Goal: Task Accomplishment & Management: Manage account settings

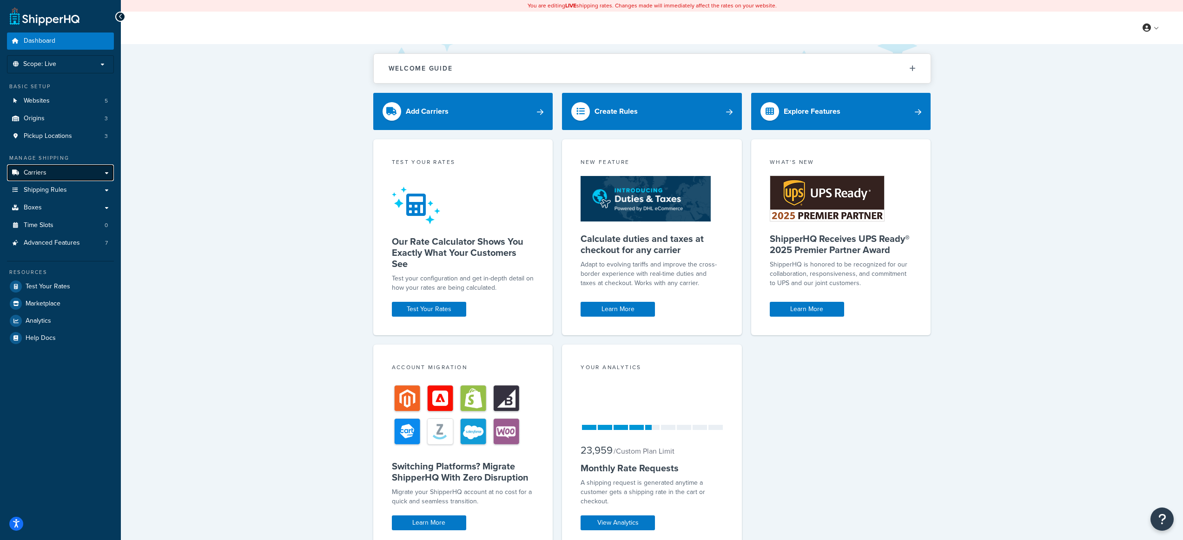
click at [45, 175] on span "Carriers" at bounding box center [35, 173] width 23 height 8
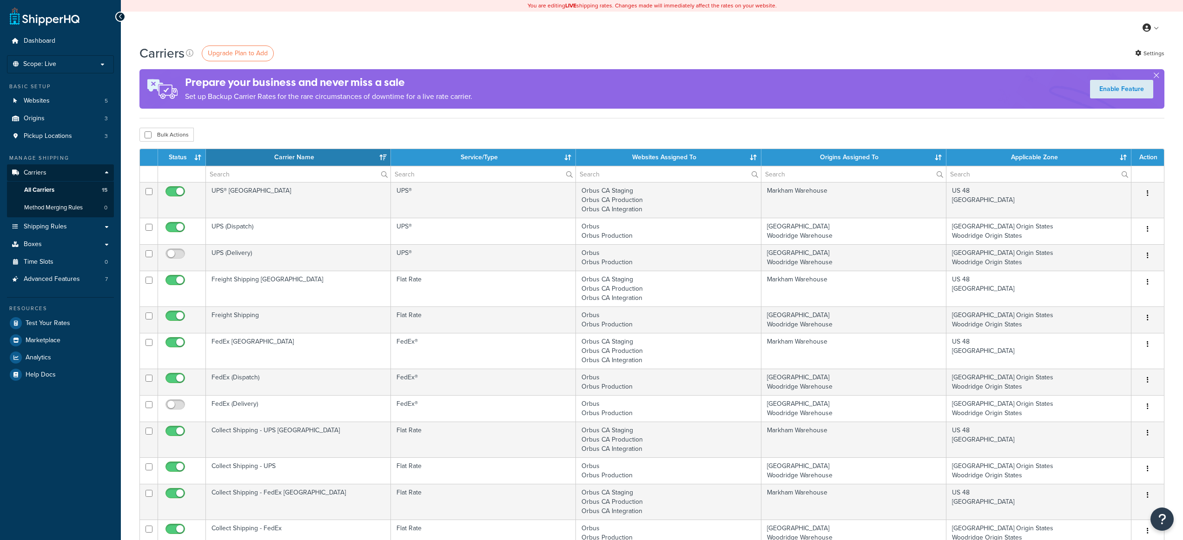
select select "15"
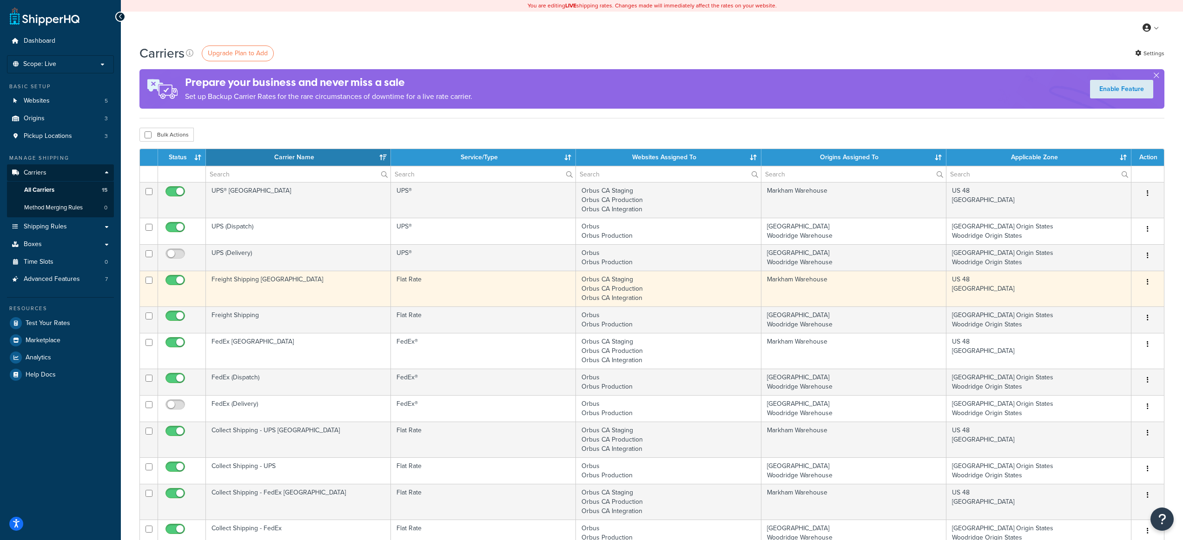
click at [505, 282] on td "Flat Rate" at bounding box center [483, 289] width 185 height 36
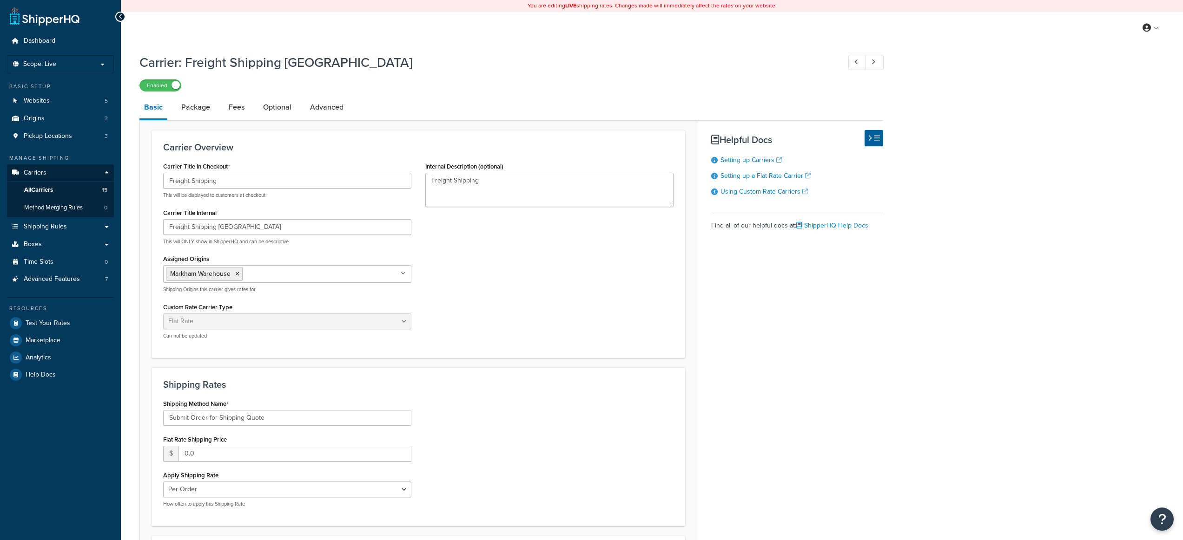
select select "flat"
click at [319, 113] on link "Advanced" at bounding box center [326, 107] width 43 height 22
select select "false"
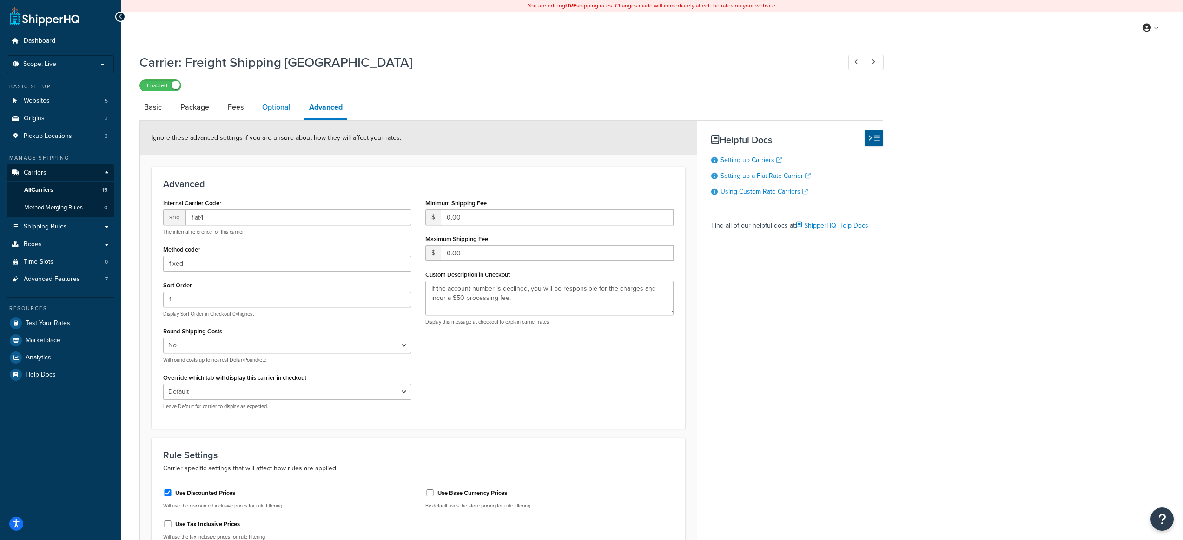
click at [276, 113] on link "Optional" at bounding box center [276, 107] width 38 height 22
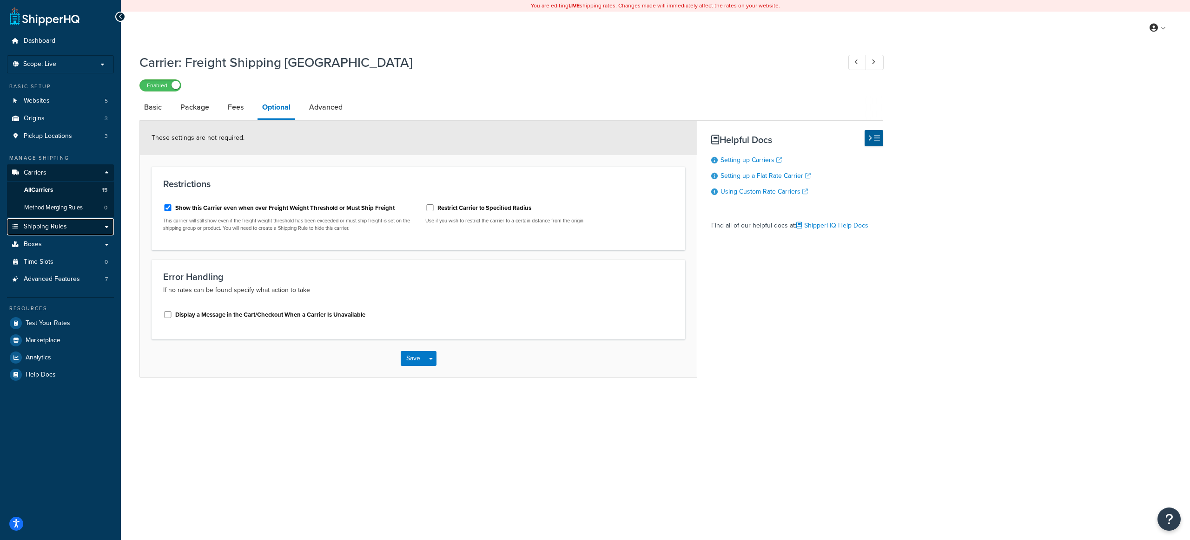
click at [50, 228] on span "Shipping Rules" at bounding box center [45, 227] width 43 height 8
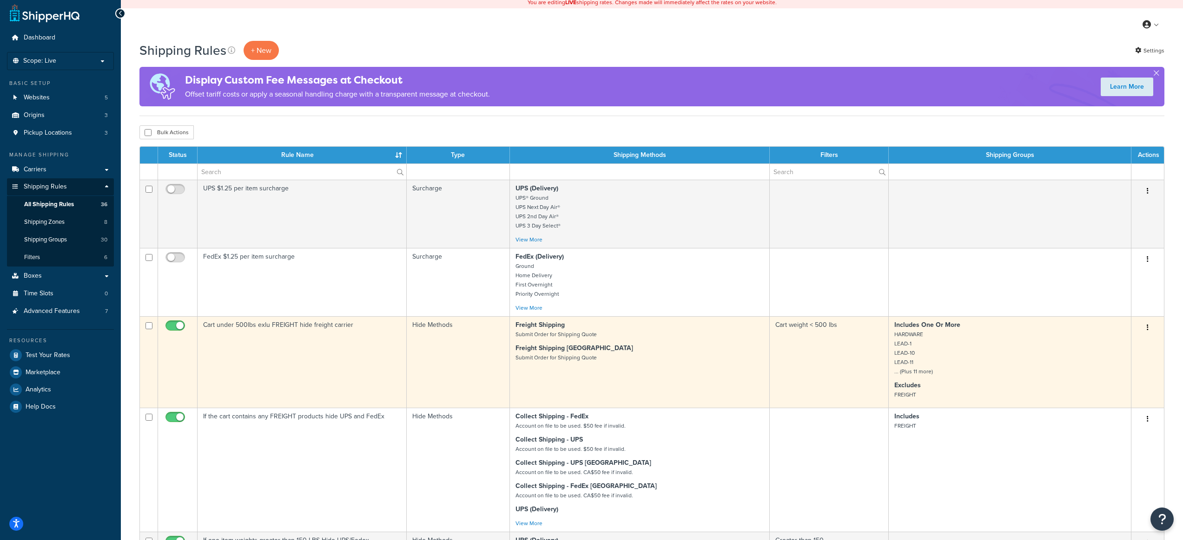
scroll to position [4, 0]
click at [449, 333] on td "Hide Methods" at bounding box center [459, 362] width 104 height 92
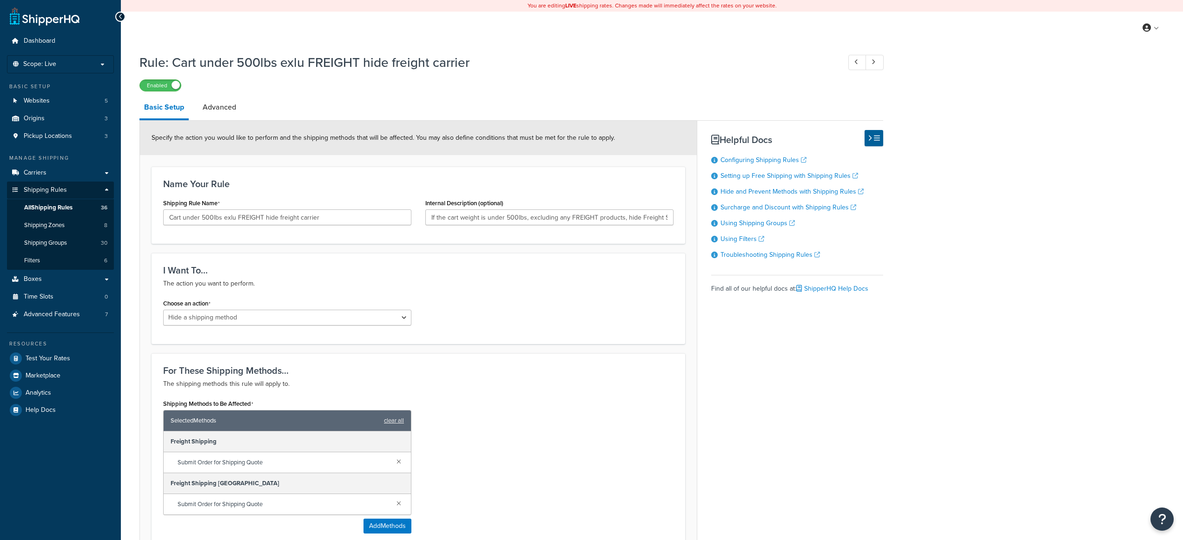
select select "HIDE"
click at [220, 105] on link "Advanced" at bounding box center [219, 107] width 43 height 22
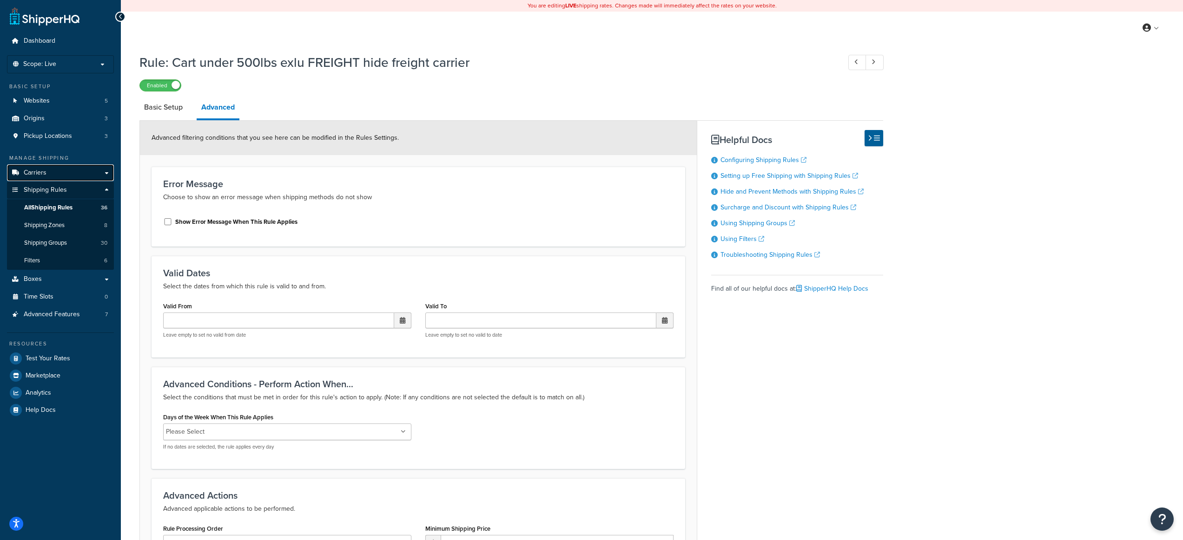
click at [47, 172] on link "Carriers" at bounding box center [60, 173] width 107 height 17
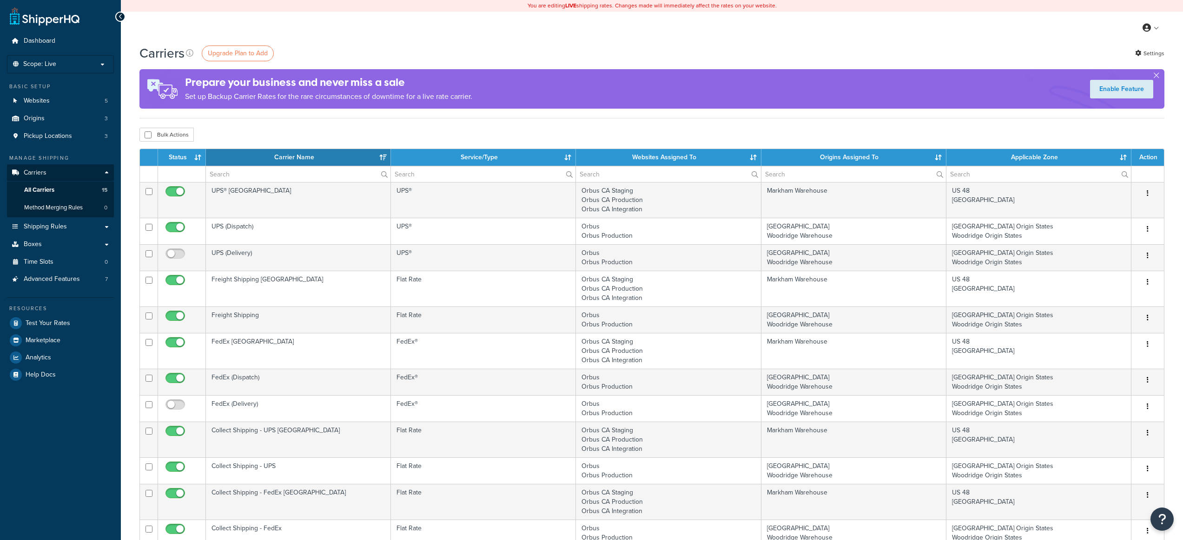
select select "15"
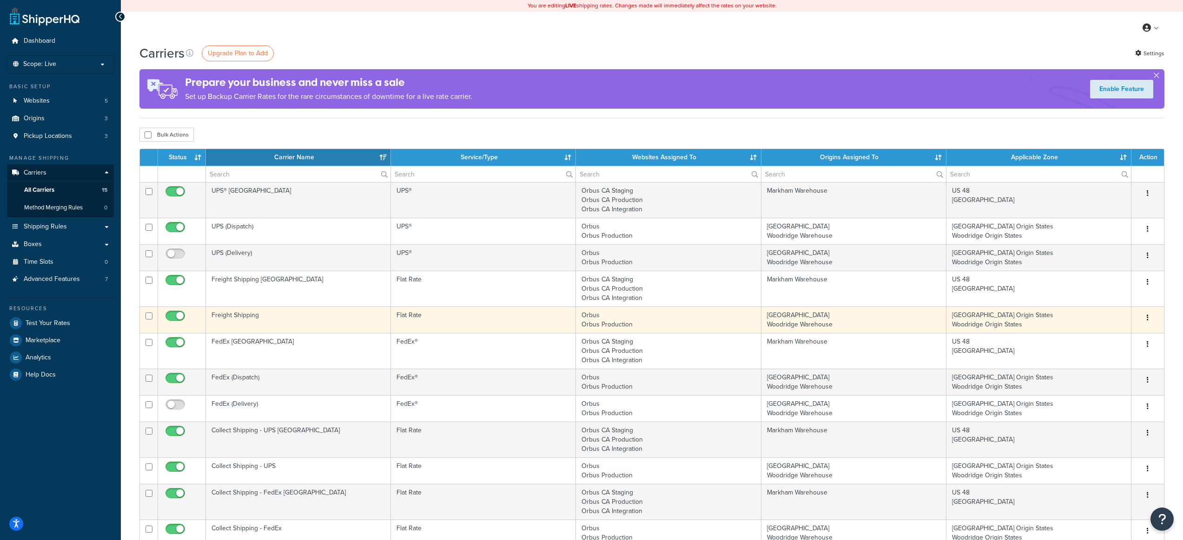
click at [296, 322] on td "Freight Shipping" at bounding box center [298, 320] width 185 height 26
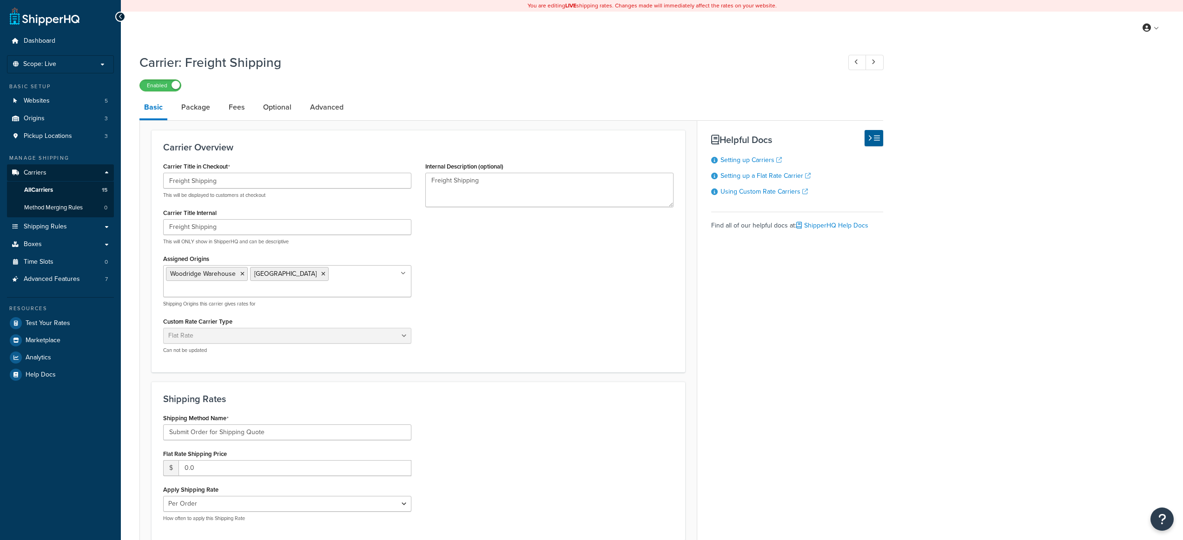
select select "flat"
click at [269, 104] on link "Optional" at bounding box center [277, 107] width 38 height 22
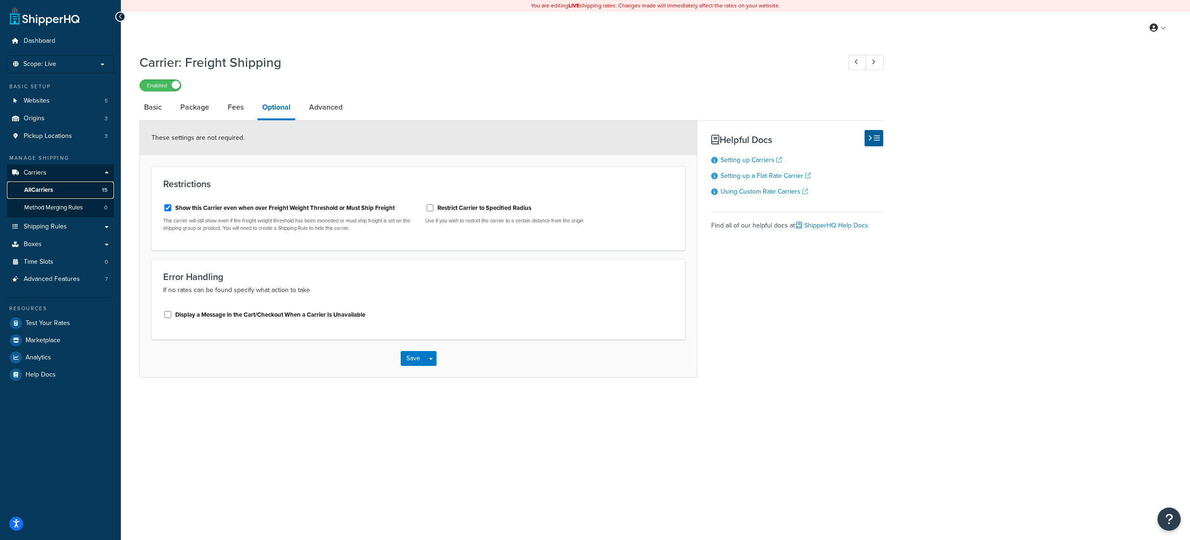
click at [59, 189] on link "All Carriers 15" at bounding box center [60, 190] width 107 height 17
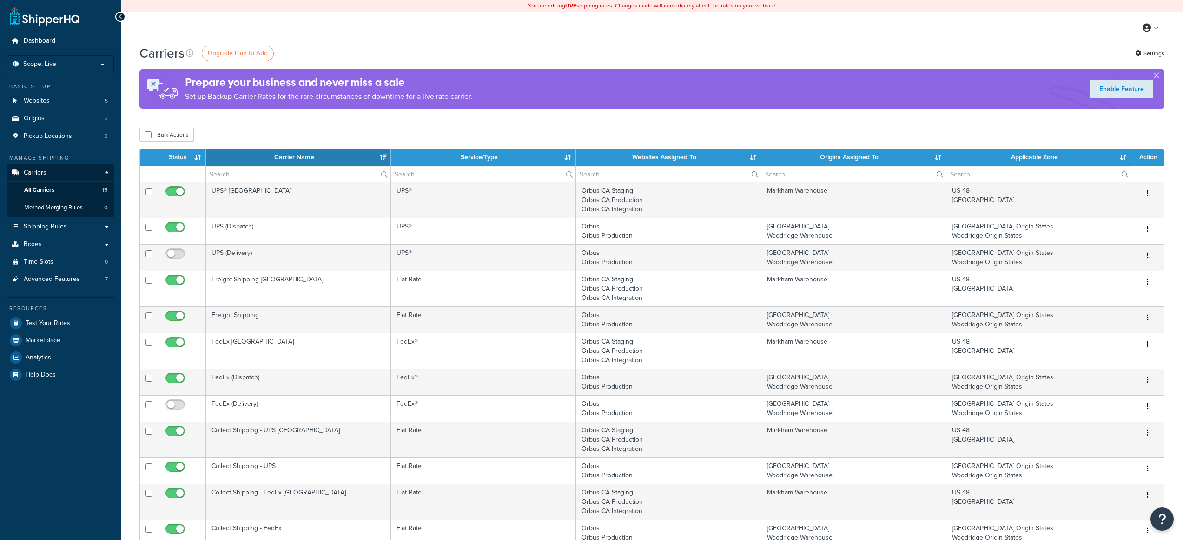
select select "15"
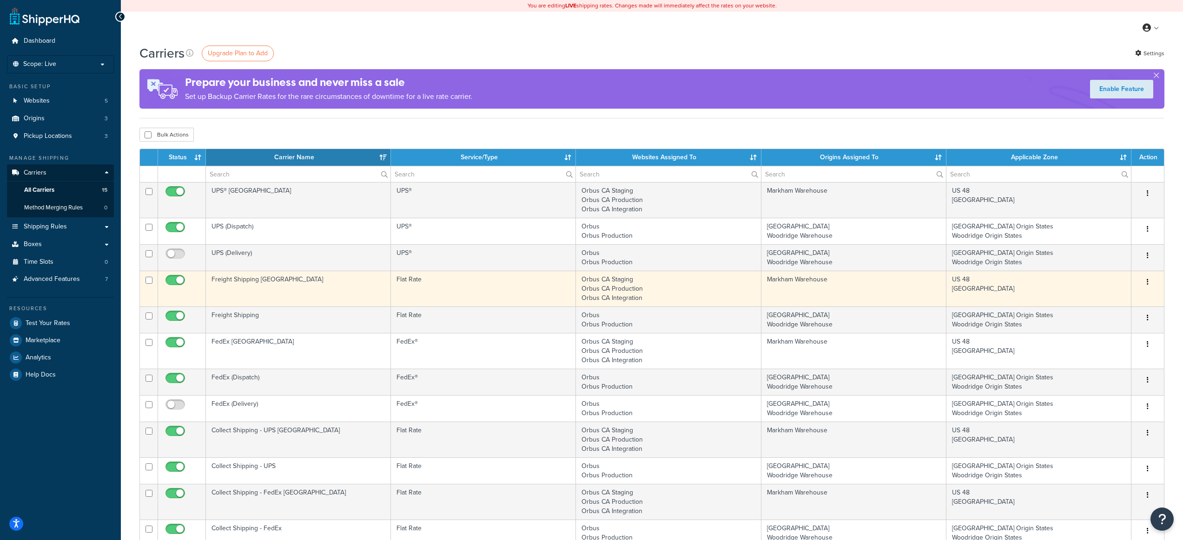
click at [340, 295] on td "Freight Shipping [GEOGRAPHIC_DATA]" at bounding box center [298, 289] width 185 height 36
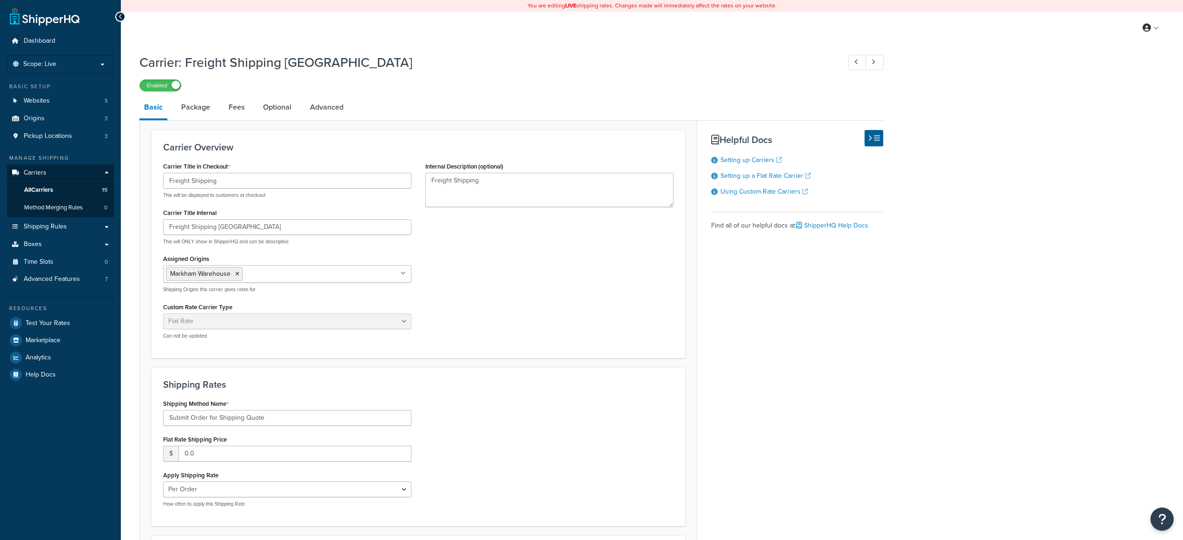
select select "flat"
click at [272, 107] on link "Optional" at bounding box center [277, 107] width 38 height 22
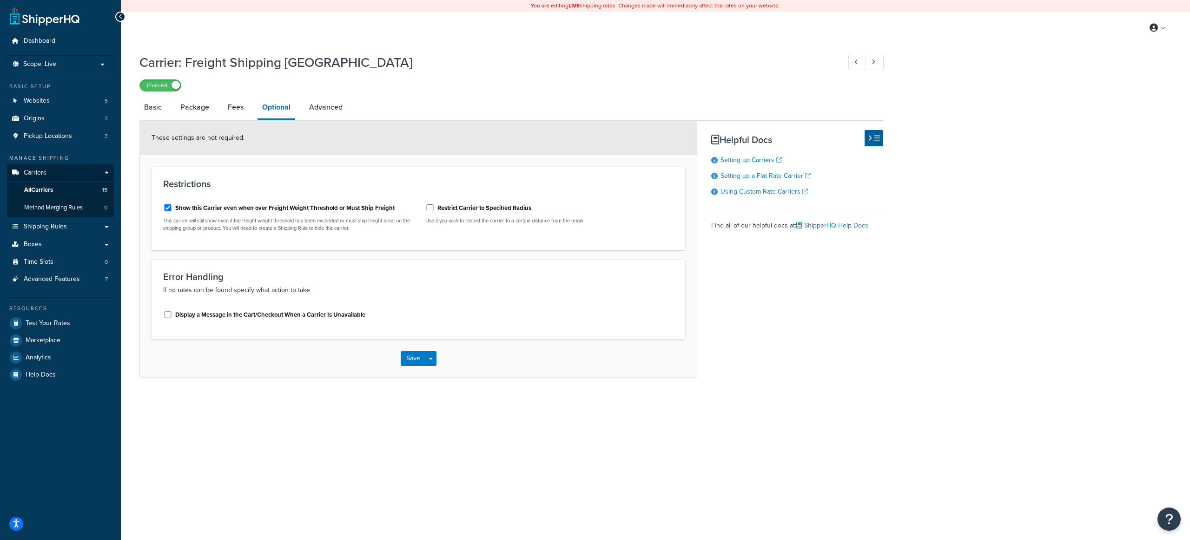
click at [188, 209] on label "Show this Carrier even when over Freight Weight Threshold or Must Ship Freight" at bounding box center [284, 208] width 219 height 8
click at [196, 206] on label "Show this Carrier even when over Freight Weight Threshold or Must Ship Freight" at bounding box center [284, 208] width 219 height 8
click at [172, 206] on input "Show this Carrier even when over Freight Weight Threshold or Must Ship Freight" at bounding box center [167, 207] width 9 height 7
checkbox input "false"
click at [412, 362] on button "Save" at bounding box center [413, 358] width 25 height 15
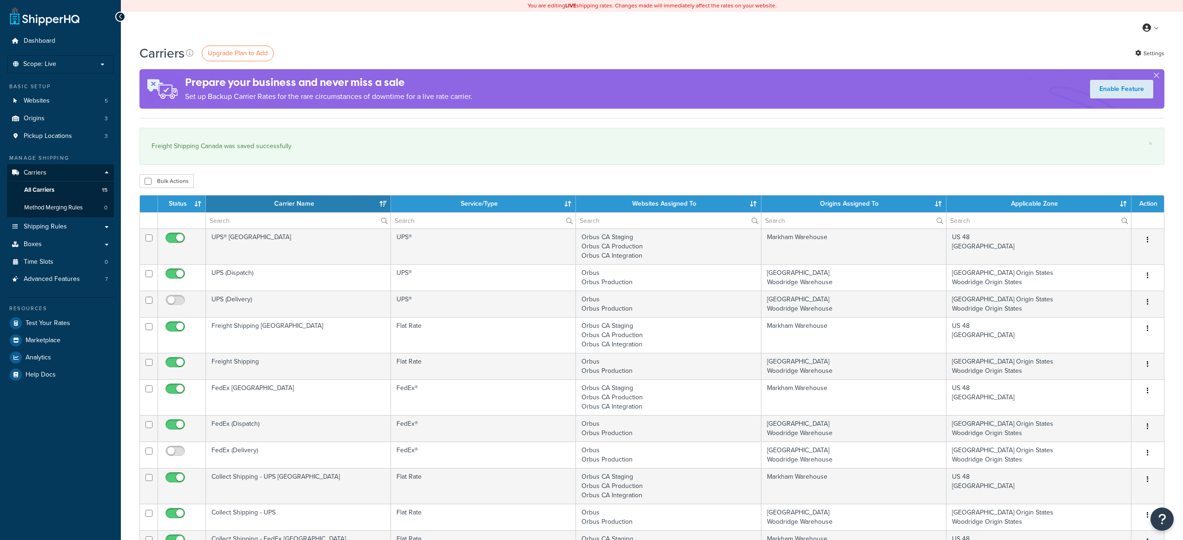
select select "15"
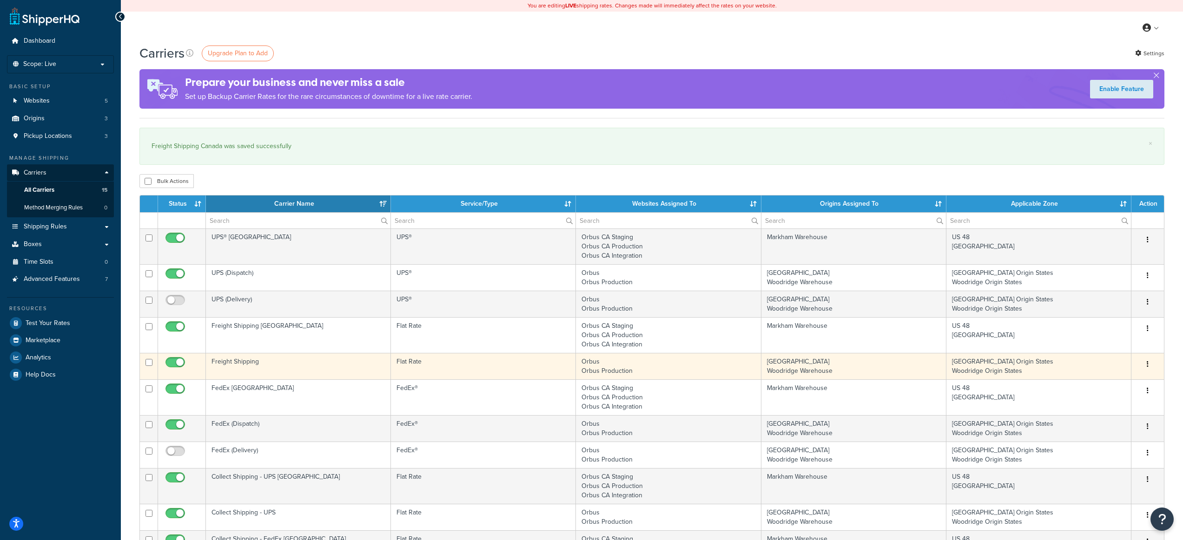
click at [328, 365] on td "Freight Shipping" at bounding box center [298, 366] width 185 height 26
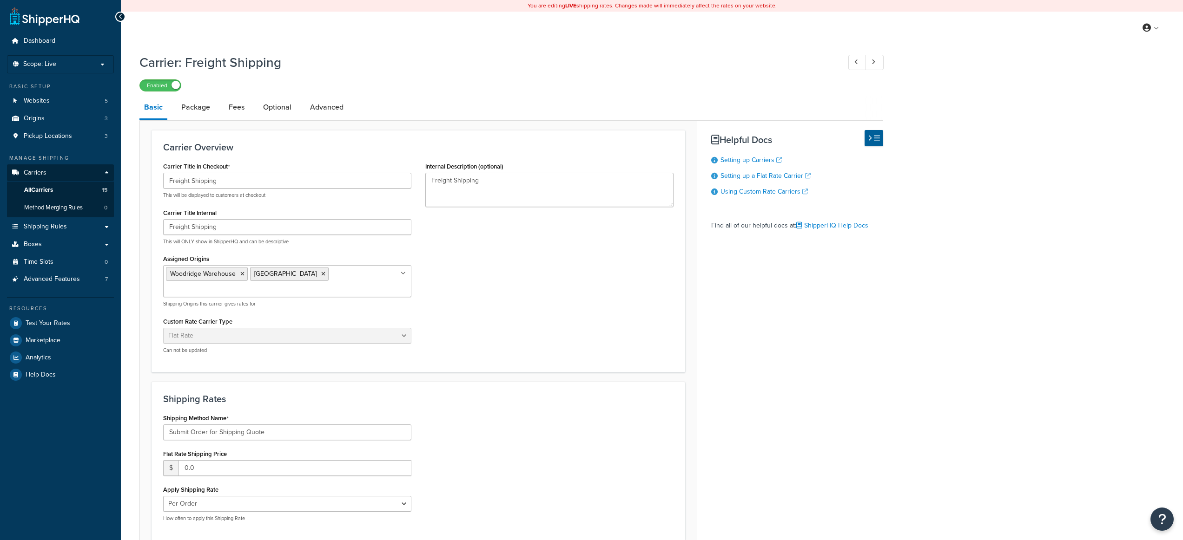
select select "flat"
click at [270, 112] on link "Optional" at bounding box center [277, 107] width 38 height 22
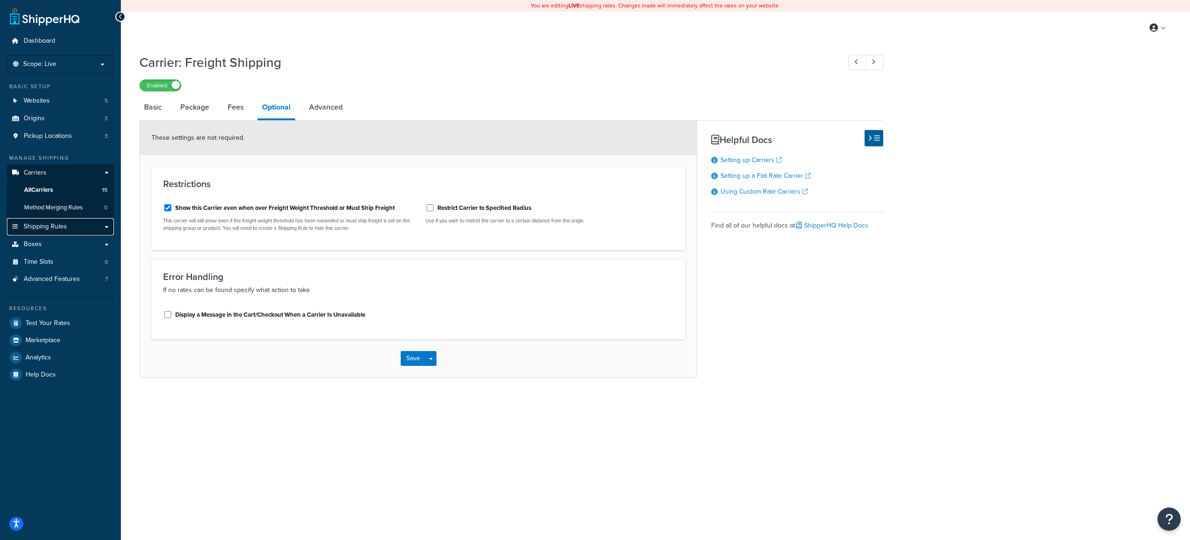
click at [59, 224] on span "Shipping Rules" at bounding box center [45, 227] width 43 height 8
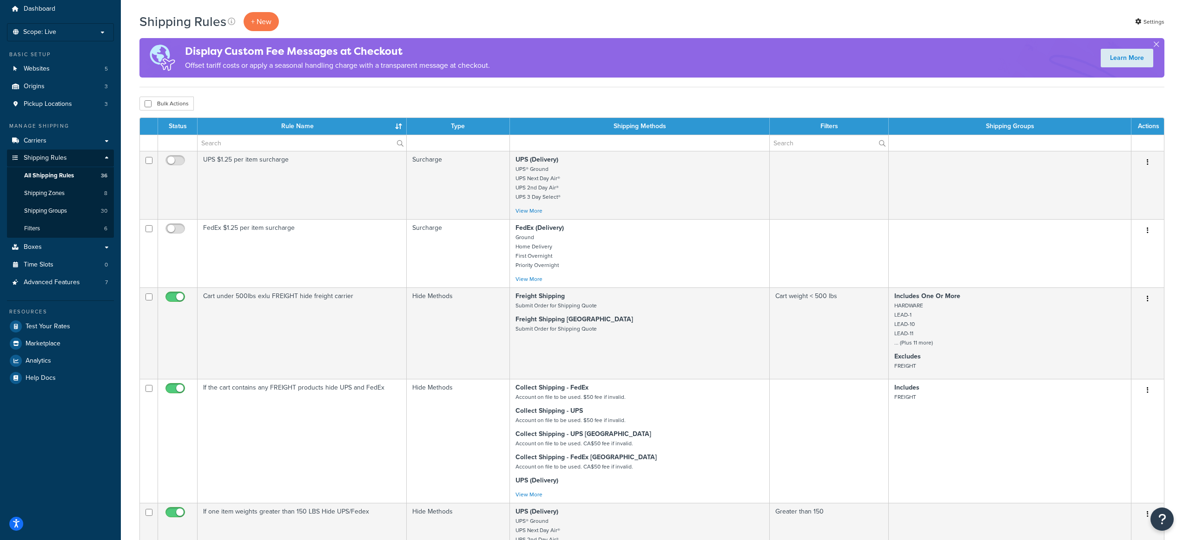
scroll to position [40, 0]
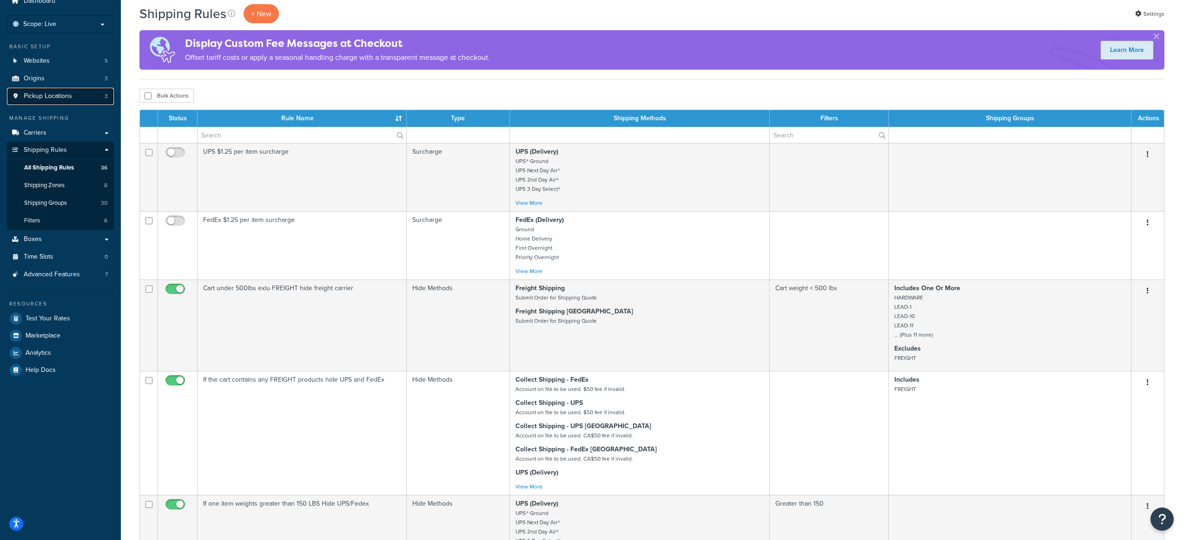
click at [63, 99] on span "Pickup Locations" at bounding box center [48, 96] width 48 height 8
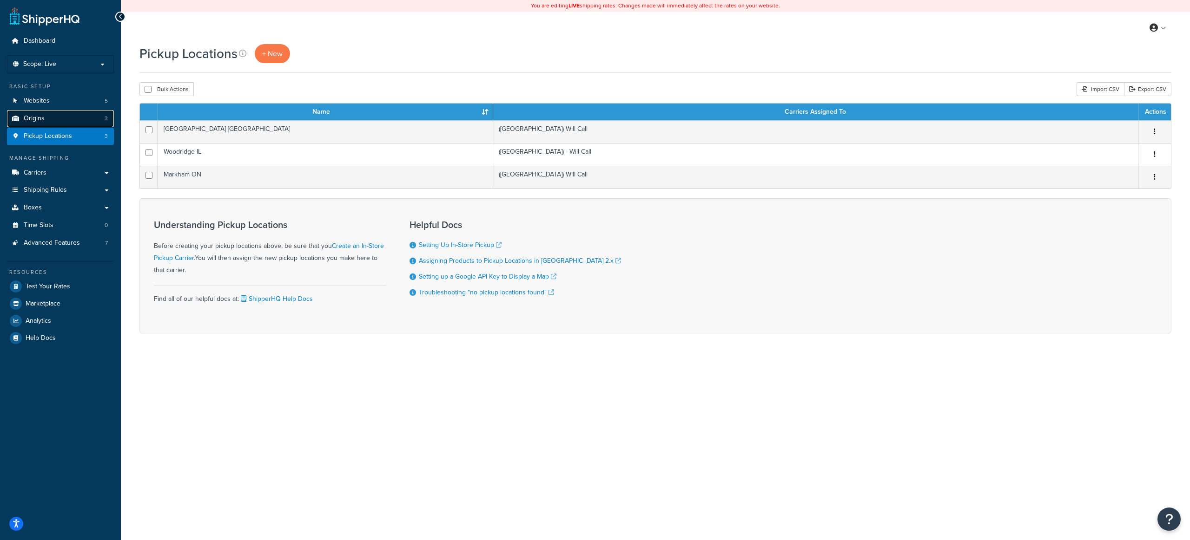
click at [47, 116] on link "Origins 3" at bounding box center [60, 118] width 107 height 17
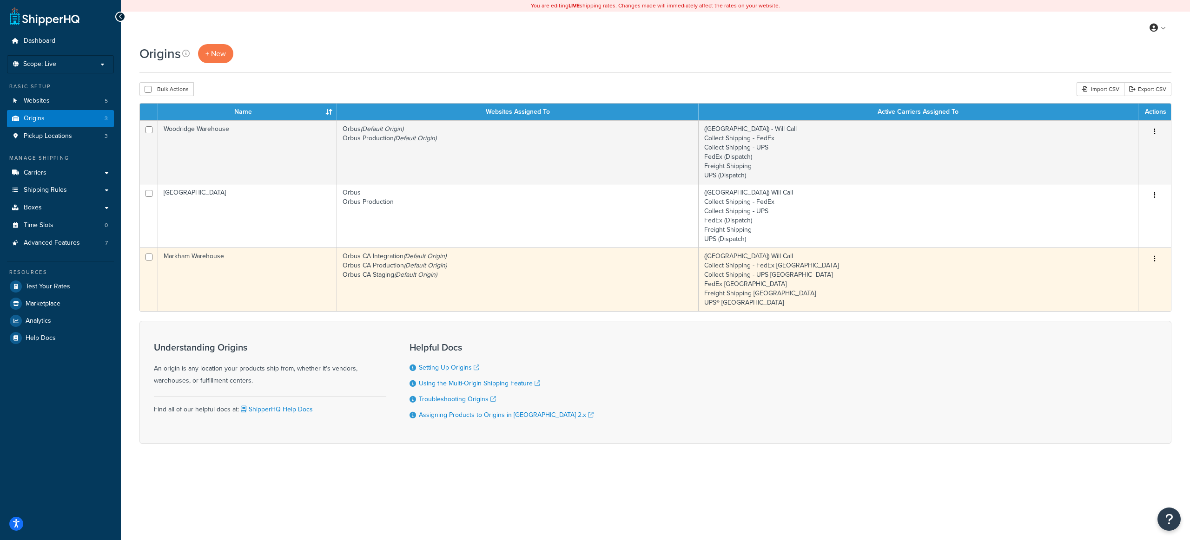
click at [270, 264] on td "Markham Warehouse" at bounding box center [247, 280] width 179 height 64
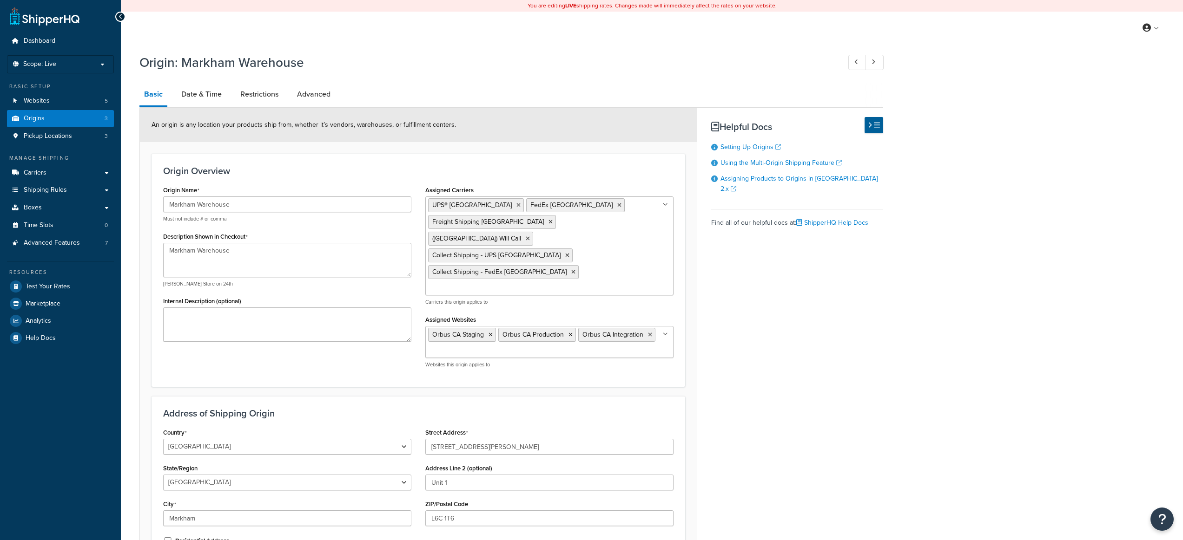
select select "1039"
select select "69"
click at [264, 206] on input "Markham Warehouse" at bounding box center [287, 205] width 248 height 16
click at [291, 177] on div "Origin Overview Origin Name Markham Warehouse Must not include # or comma Descr…" at bounding box center [419, 270] width 534 height 233
click at [276, 246] on textarea "Markham Warehouse" at bounding box center [287, 260] width 248 height 34
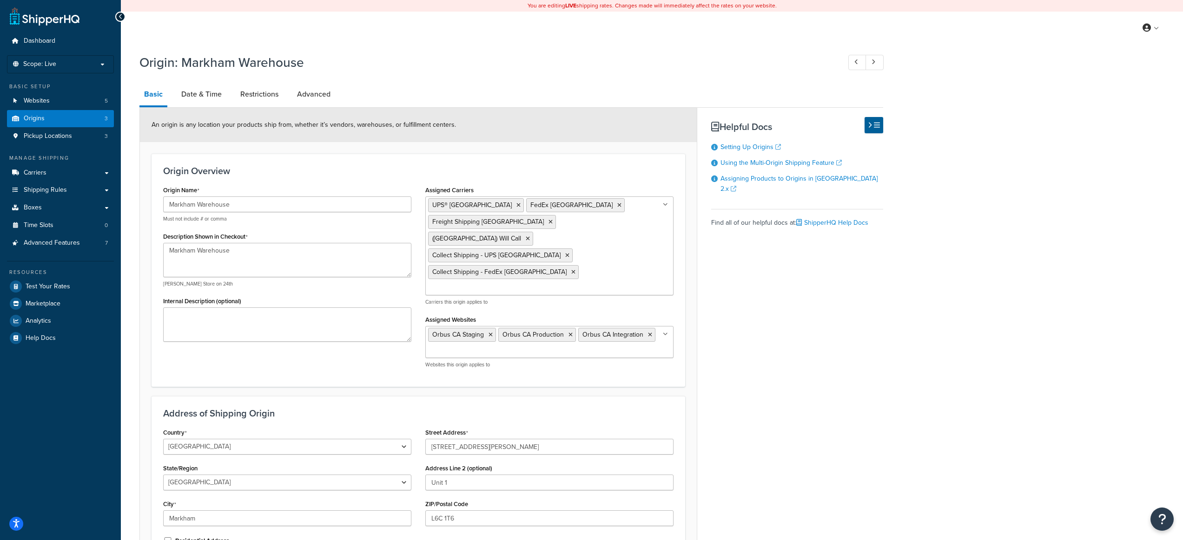
click at [287, 230] on div "Description Shown in Checkout Markham Warehouse e.g. Hamleys Store on 24th" at bounding box center [287, 259] width 248 height 58
click at [265, 99] on link "Restrictions" at bounding box center [259, 94] width 47 height 22
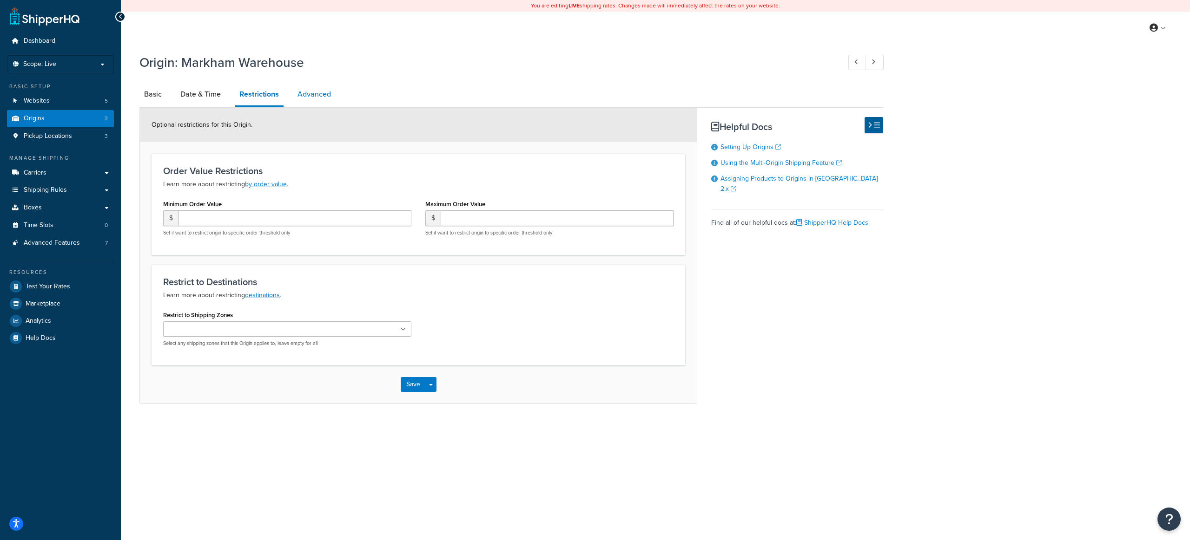
click at [320, 97] on link "Advanced" at bounding box center [314, 94] width 43 height 22
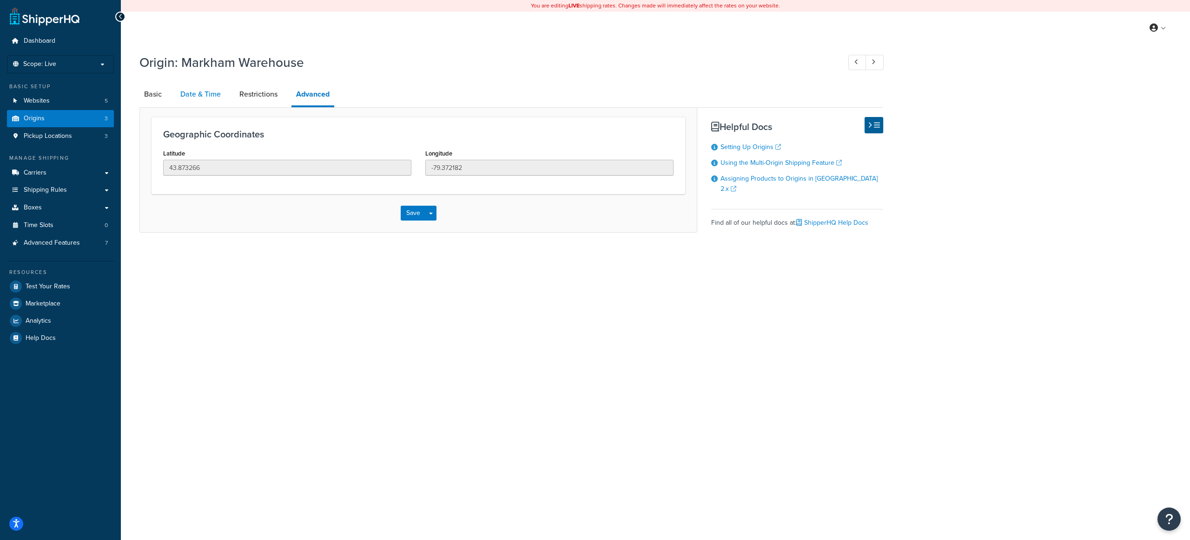
click at [184, 97] on link "Date & Time" at bounding box center [201, 94] width 50 height 22
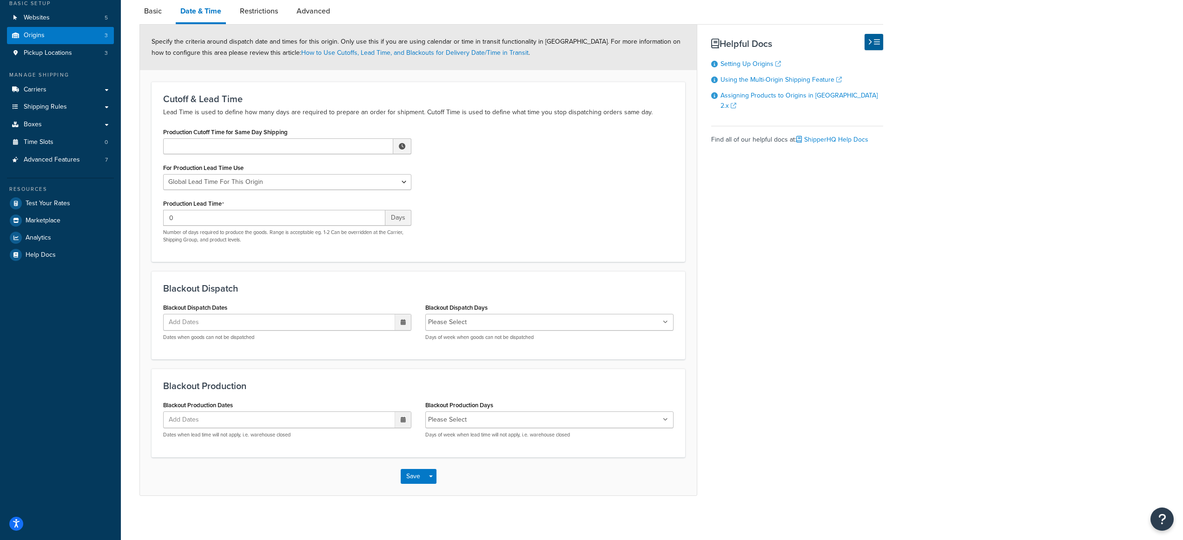
scroll to position [86, 0]
click at [412, 474] on button "Save" at bounding box center [413, 474] width 25 height 15
